Goal: Information Seeking & Learning: Learn about a topic

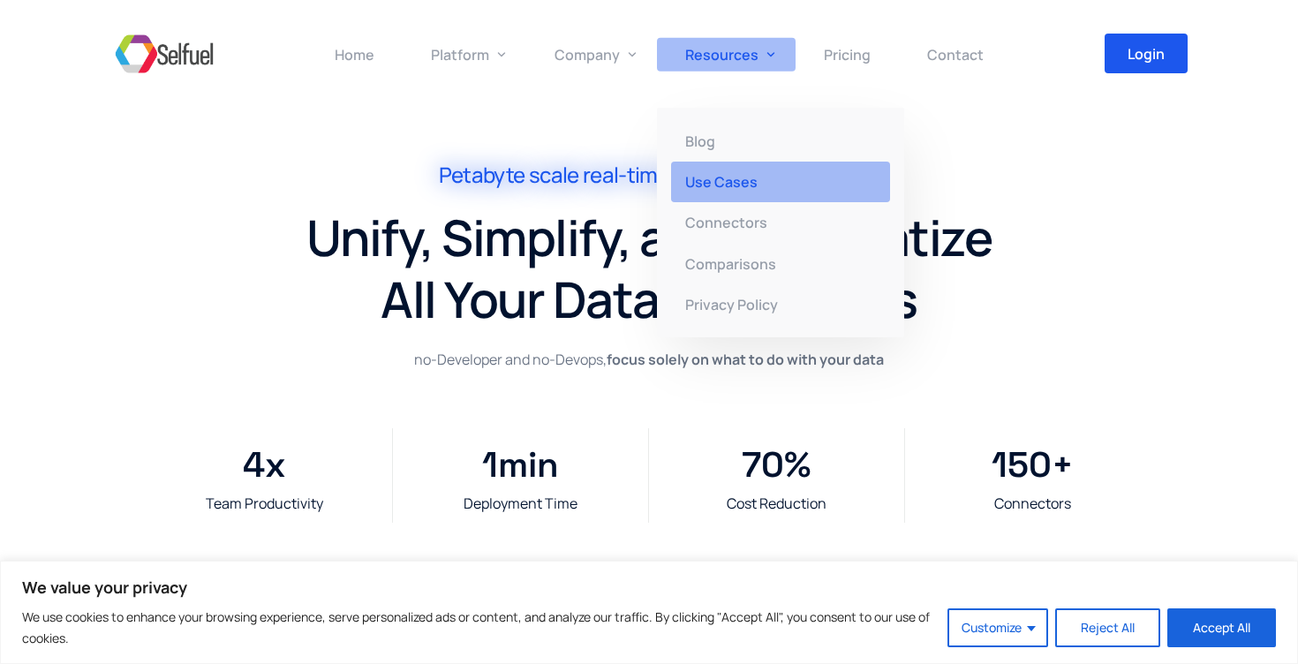
click at [725, 184] on span "Use Cases" at bounding box center [721, 181] width 72 height 19
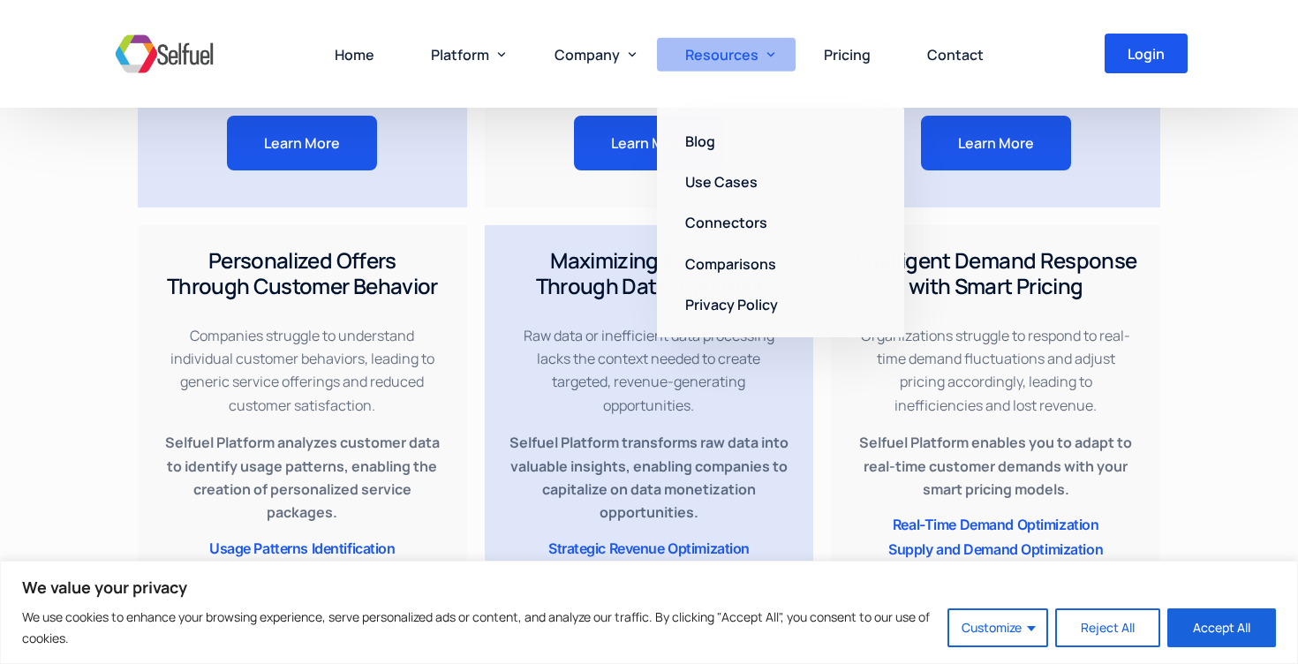
scroll to position [1809, 0]
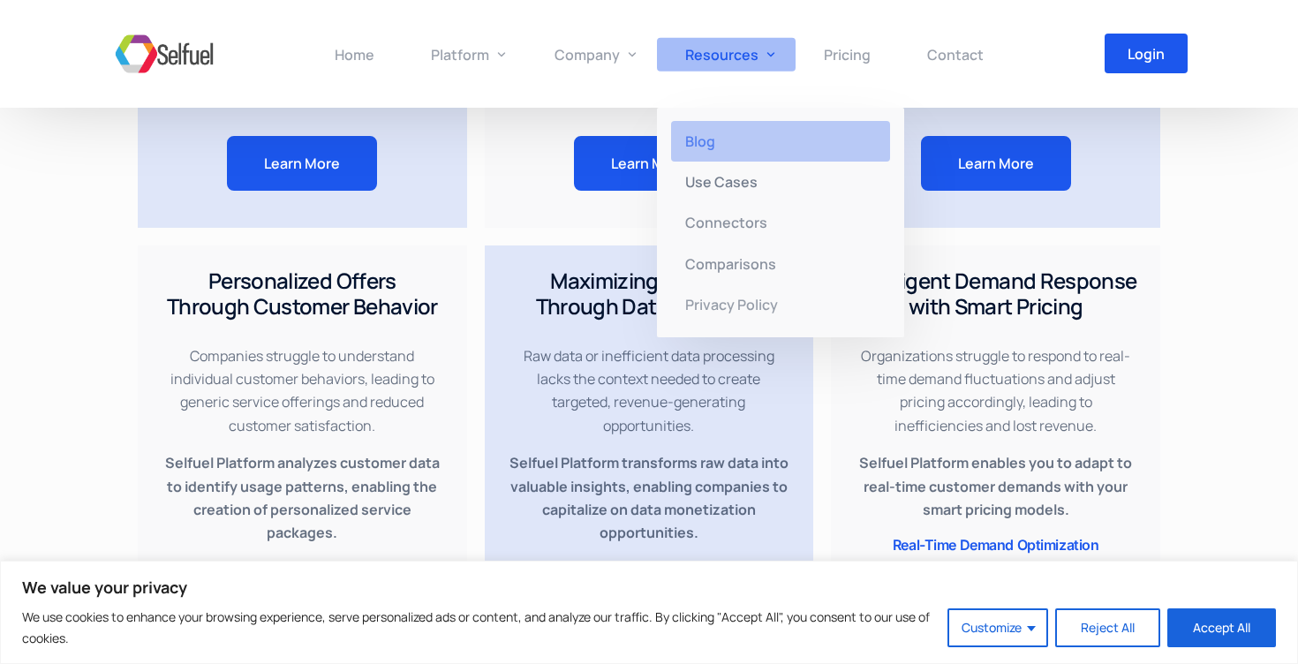
click at [701, 134] on span "Blog" at bounding box center [700, 141] width 30 height 19
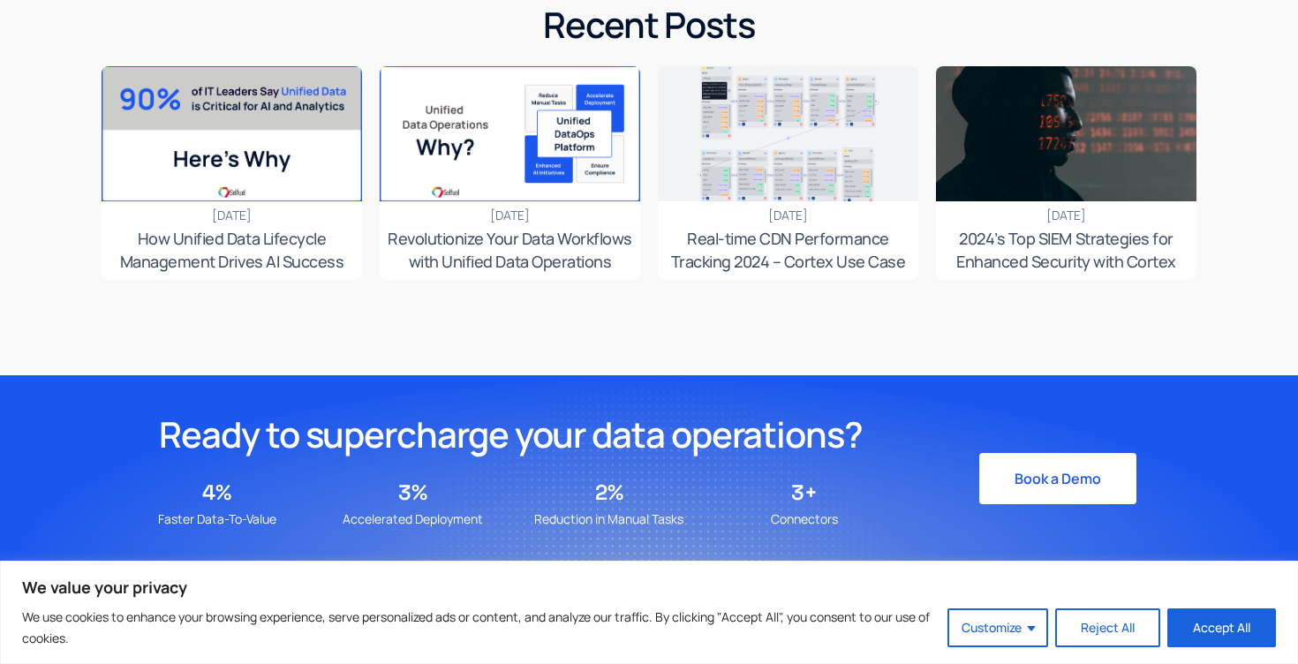
scroll to position [405, 0]
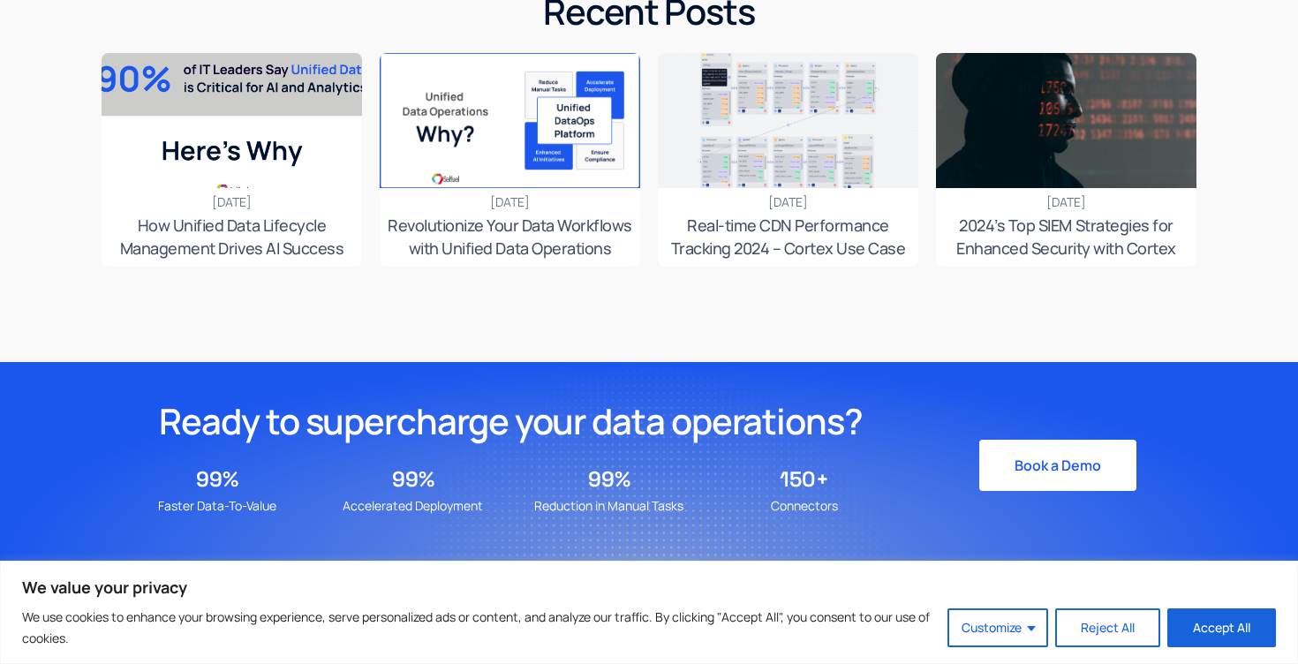
click at [224, 144] on div at bounding box center [232, 120] width 313 height 163
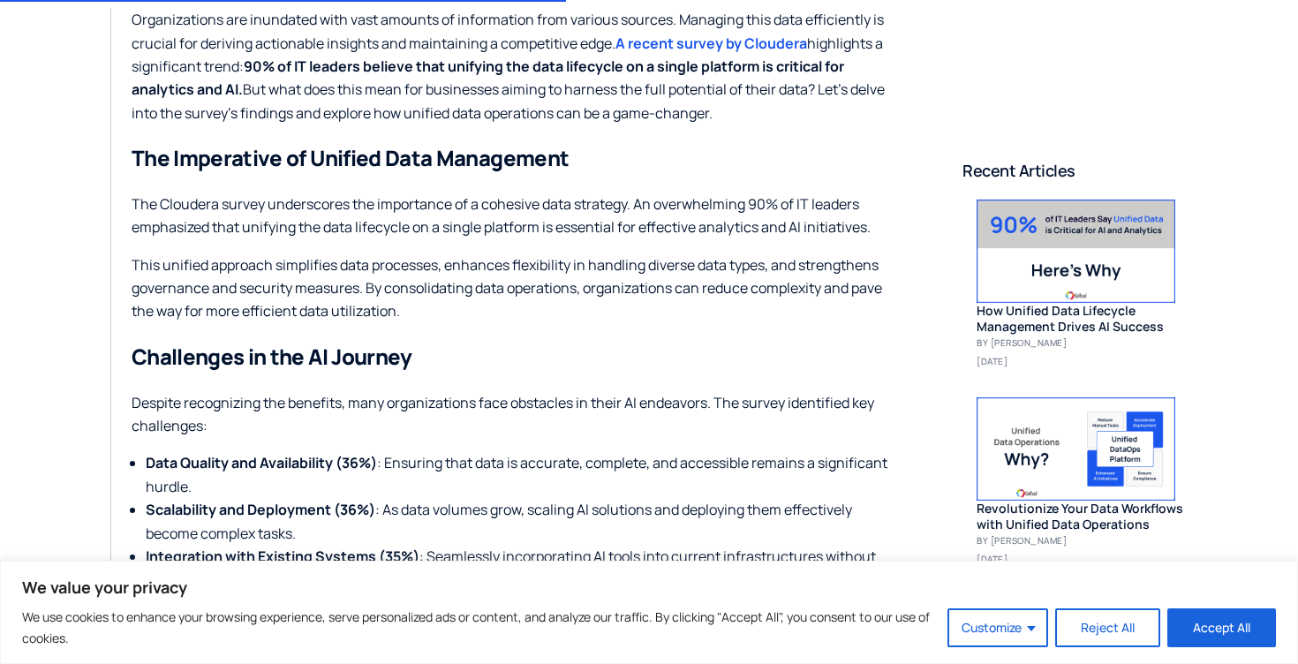
scroll to position [807, 0]
